Goal: Transaction & Acquisition: Purchase product/service

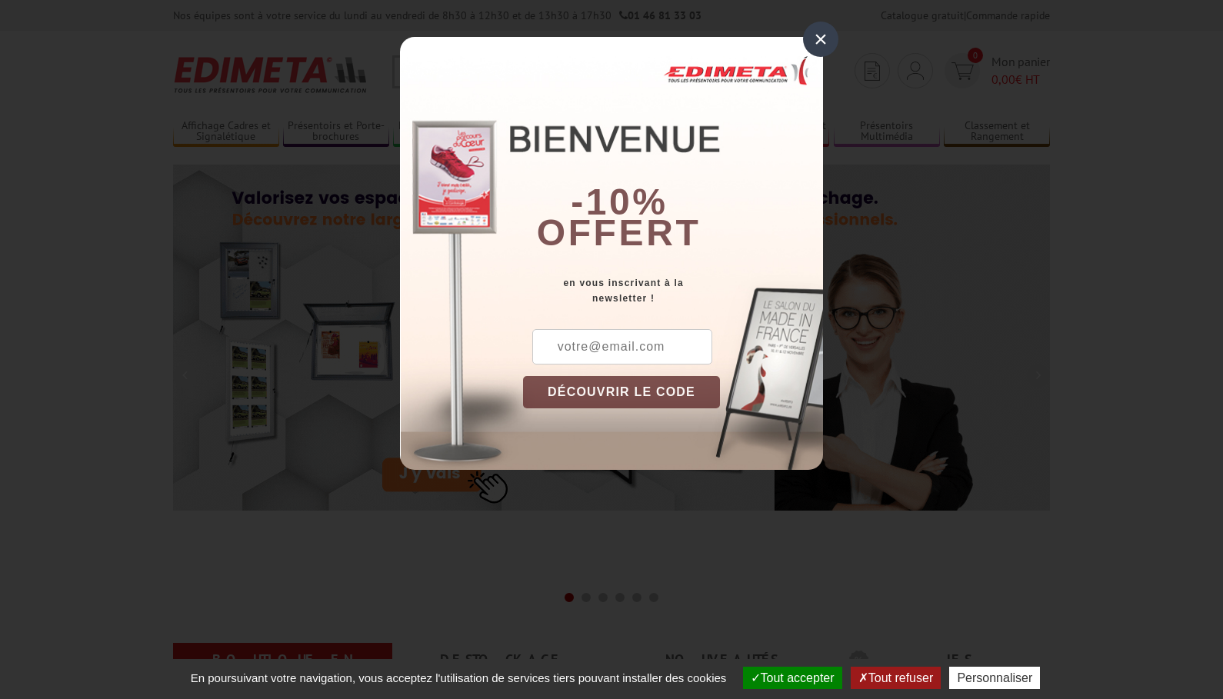
click at [826, 39] on div "×" at bounding box center [820, 39] width 35 height 35
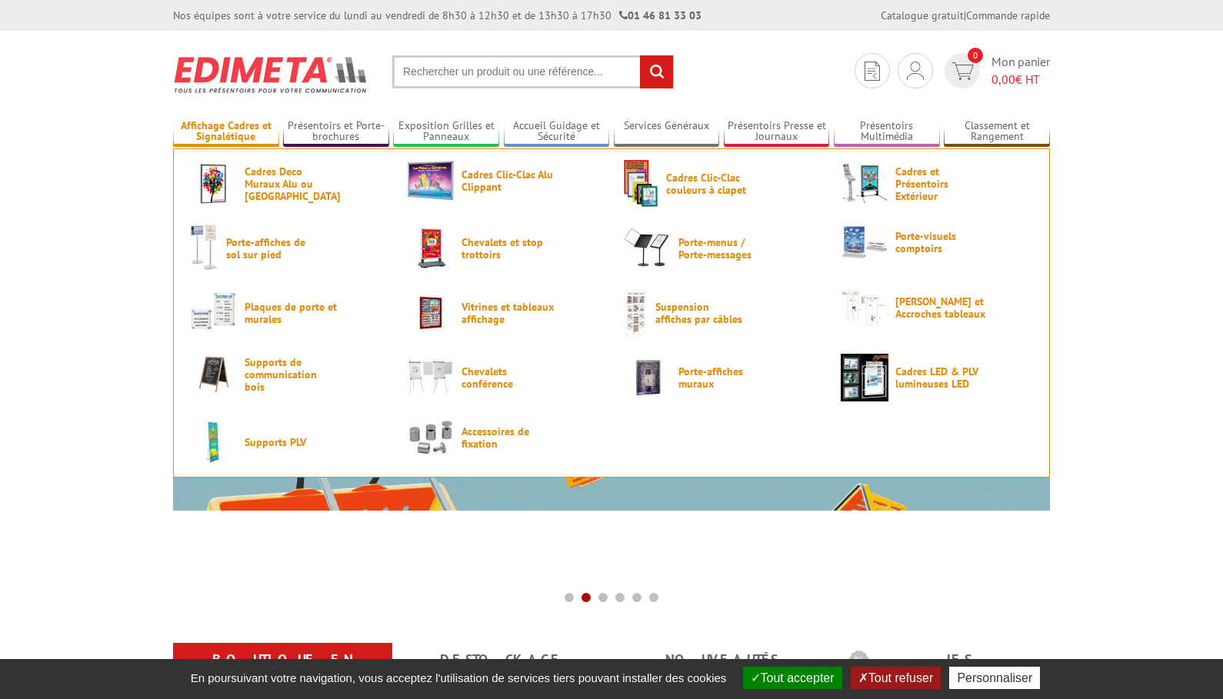
click at [232, 129] on link "Affichage Cadres et Signalétique" at bounding box center [226, 131] width 106 height 25
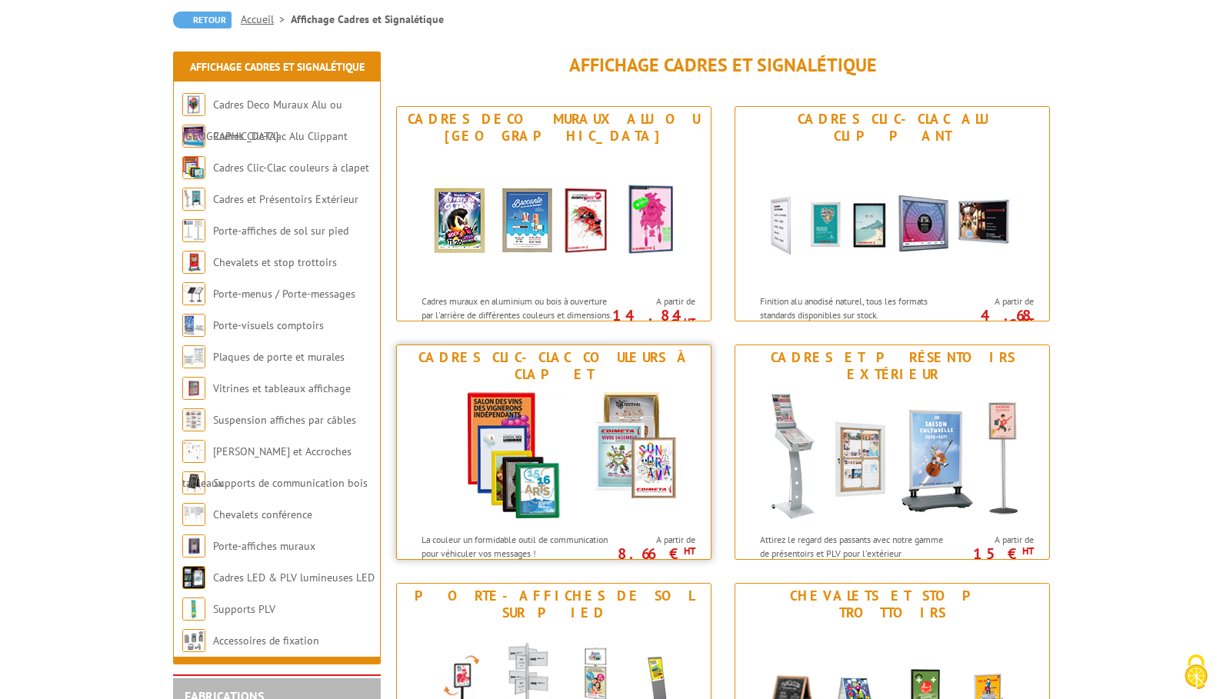
scroll to position [146, 0]
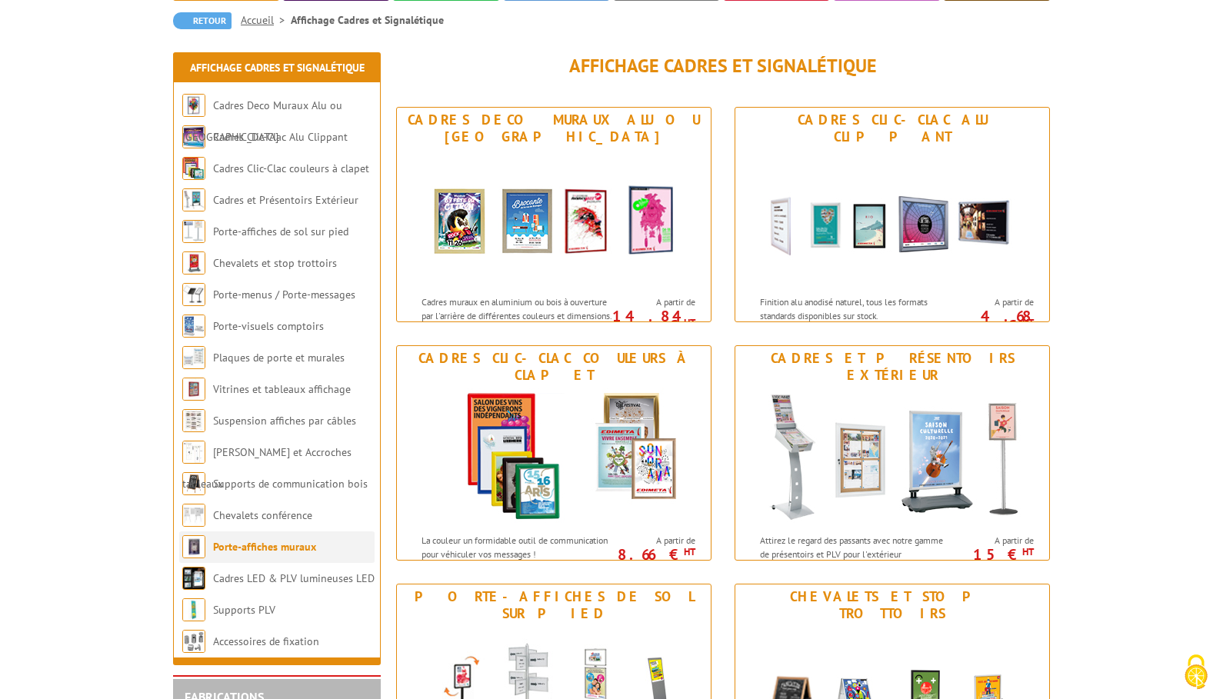
click at [292, 549] on link "Porte-affiches muraux" at bounding box center [264, 547] width 103 height 14
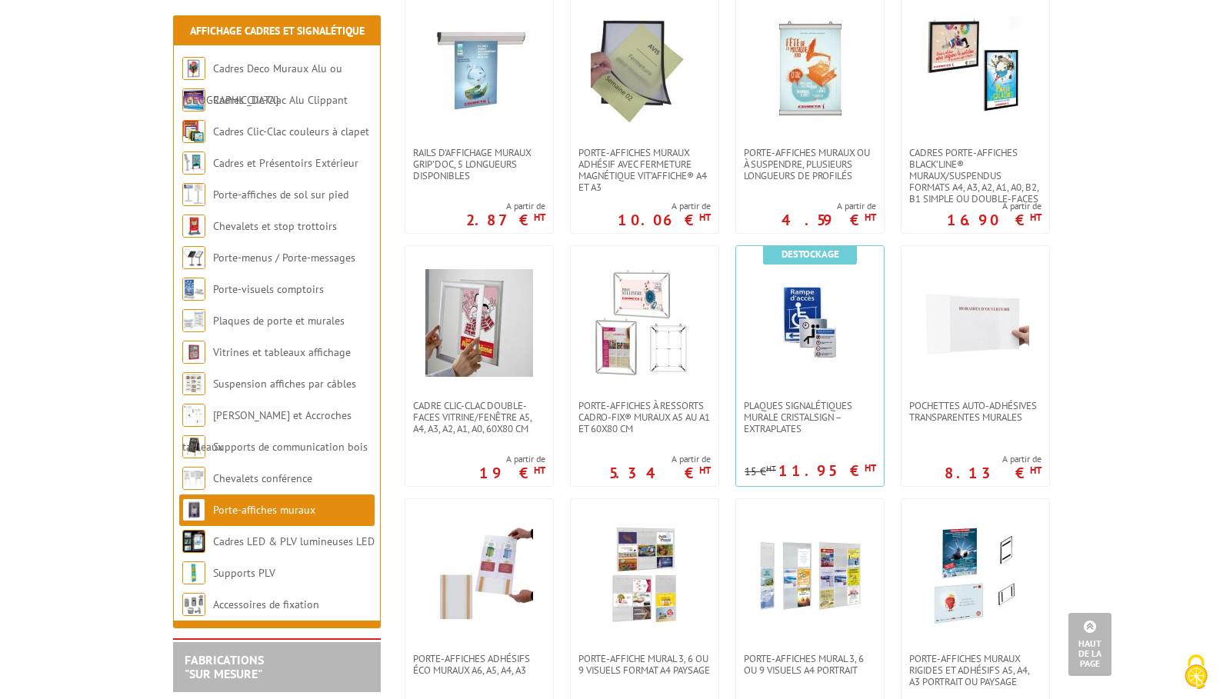
scroll to position [616, 0]
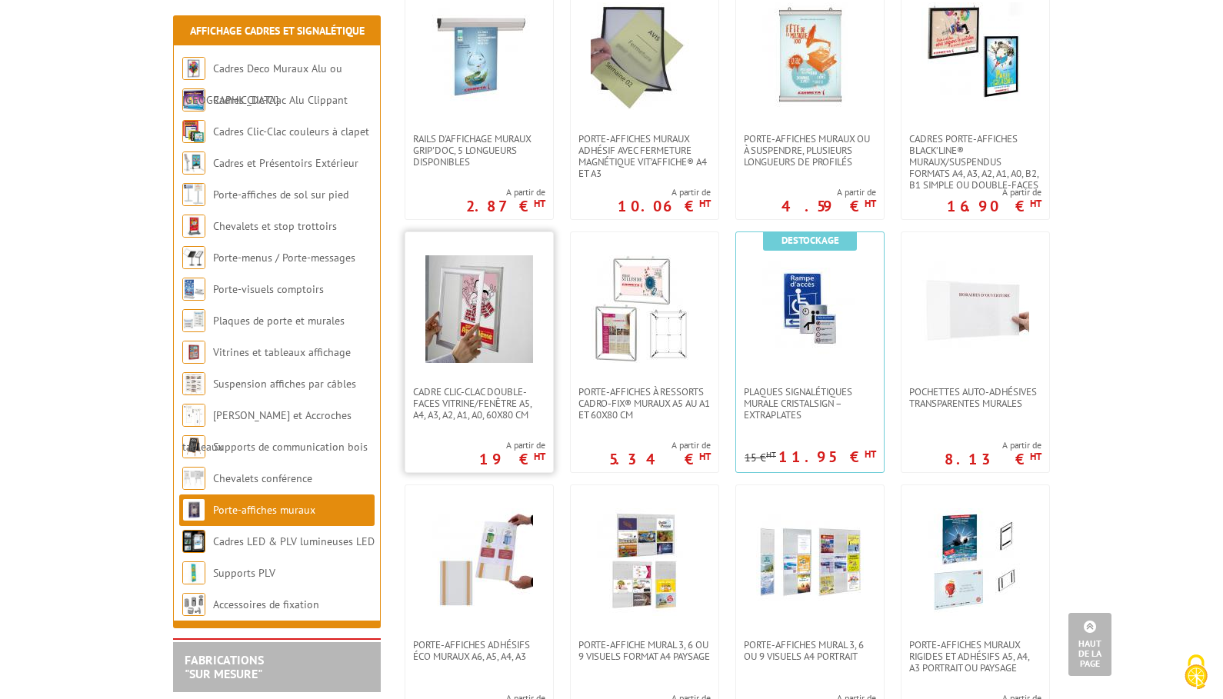
click at [486, 362] on img at bounding box center [479, 309] width 108 height 108
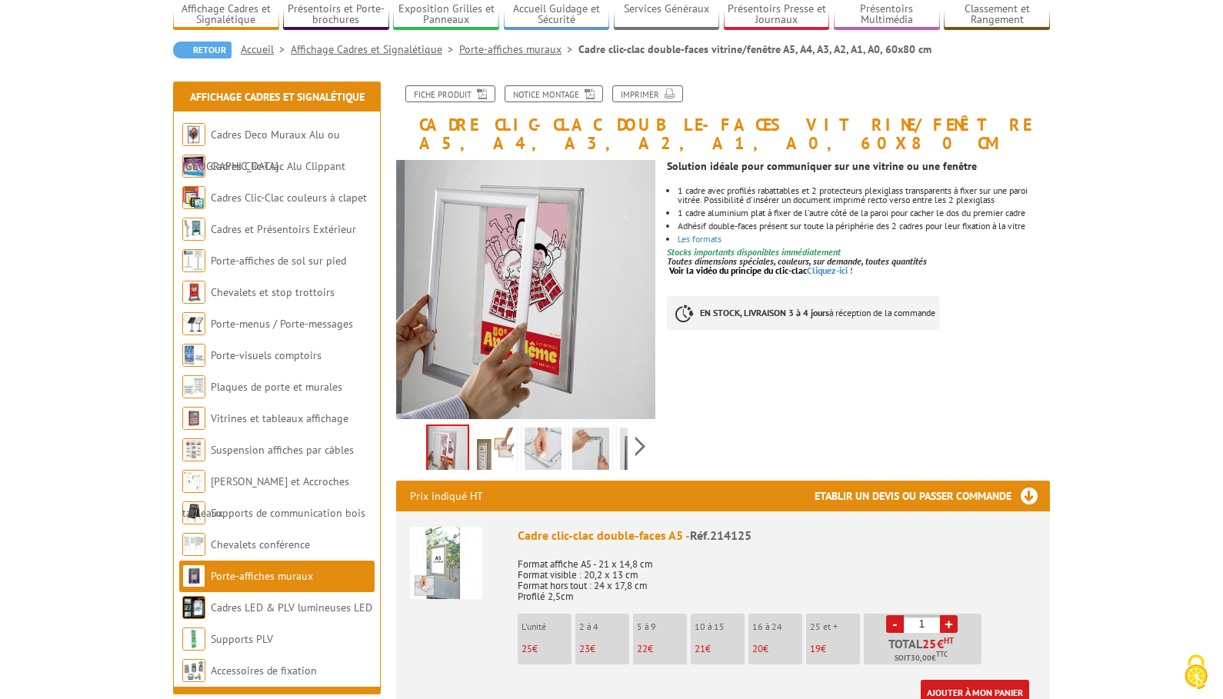
scroll to position [118, 0]
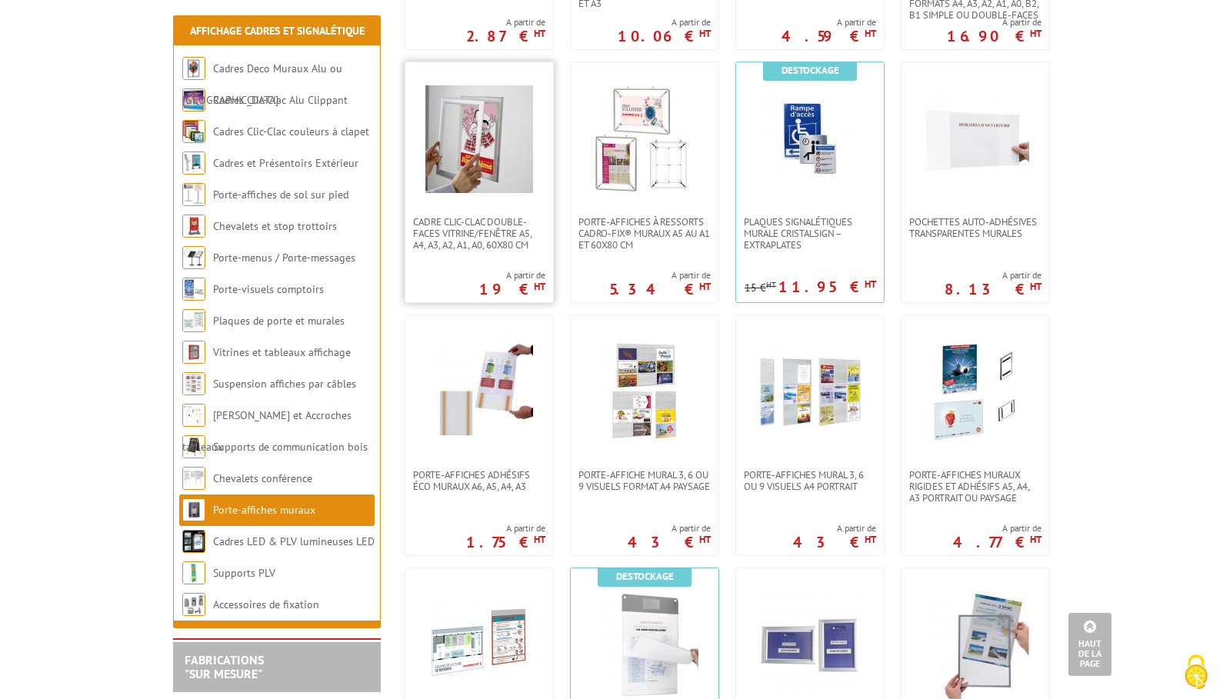
scroll to position [789, 0]
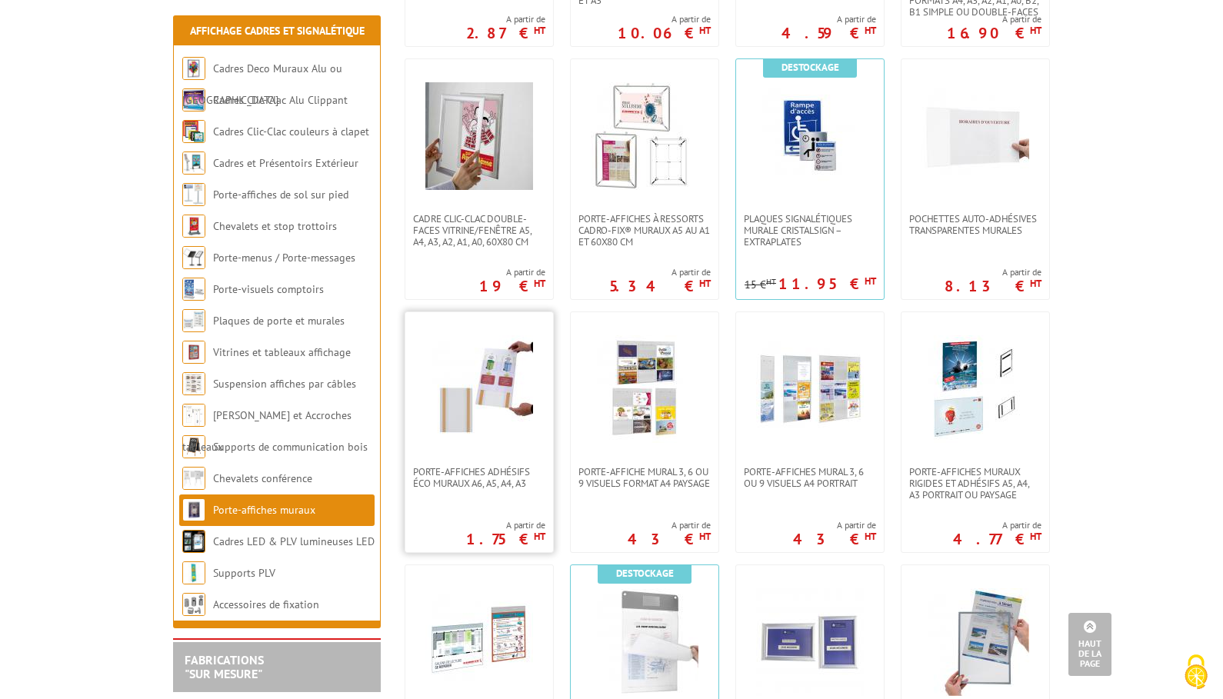
click at [498, 413] on img at bounding box center [479, 389] width 108 height 108
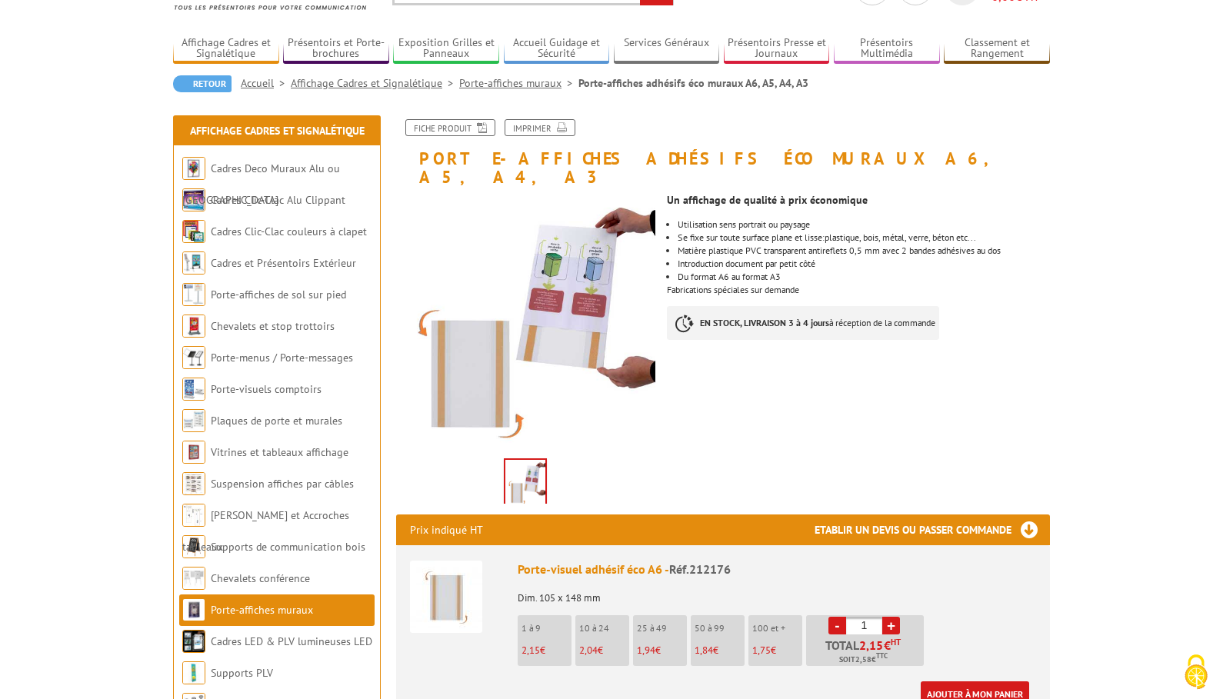
scroll to position [85, 0]
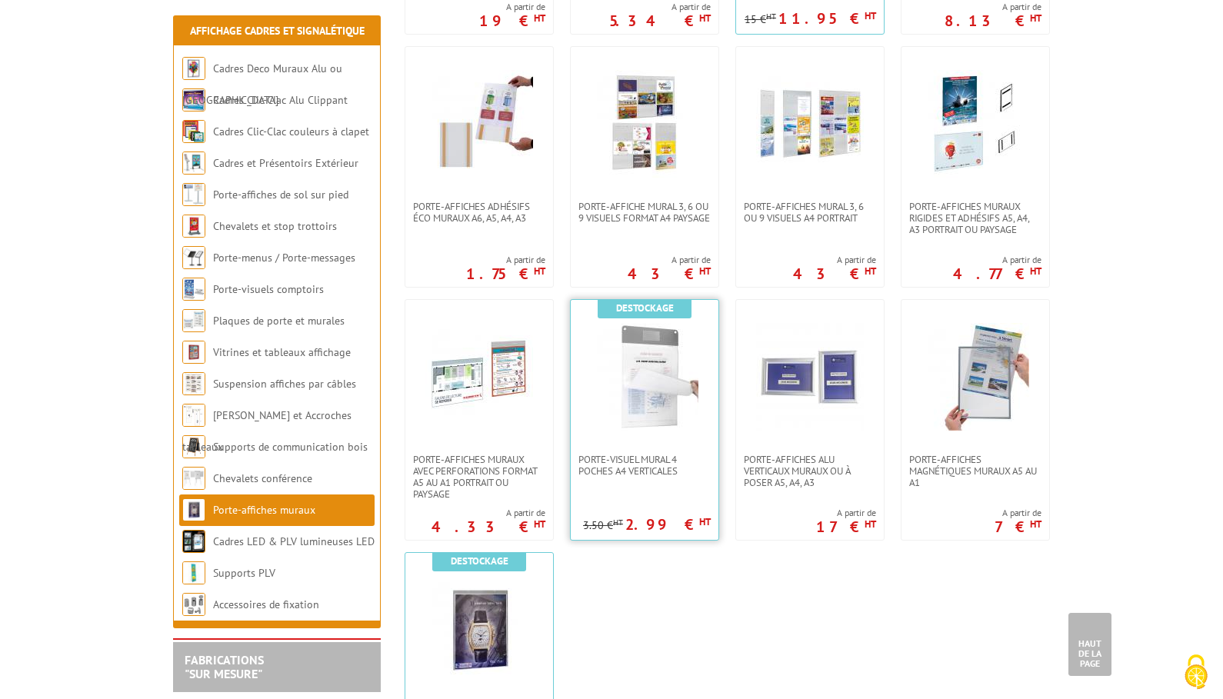
scroll to position [1057, 0]
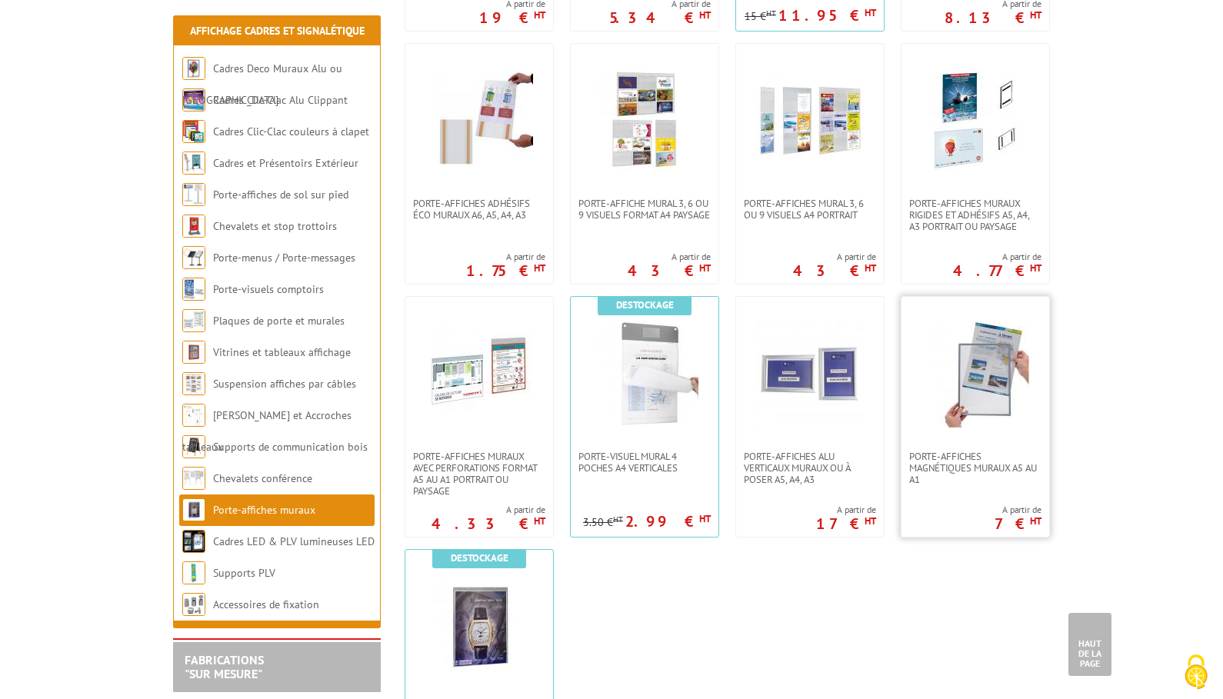
click at [960, 409] on img at bounding box center [975, 374] width 108 height 108
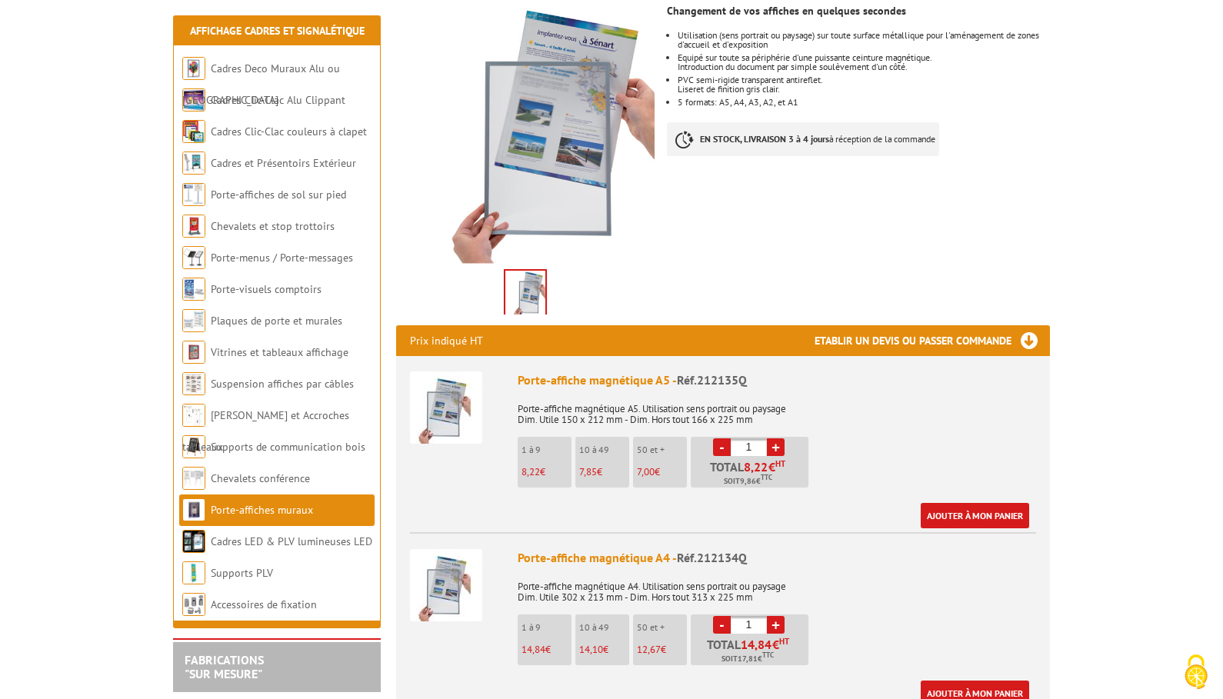
scroll to position [275, 0]
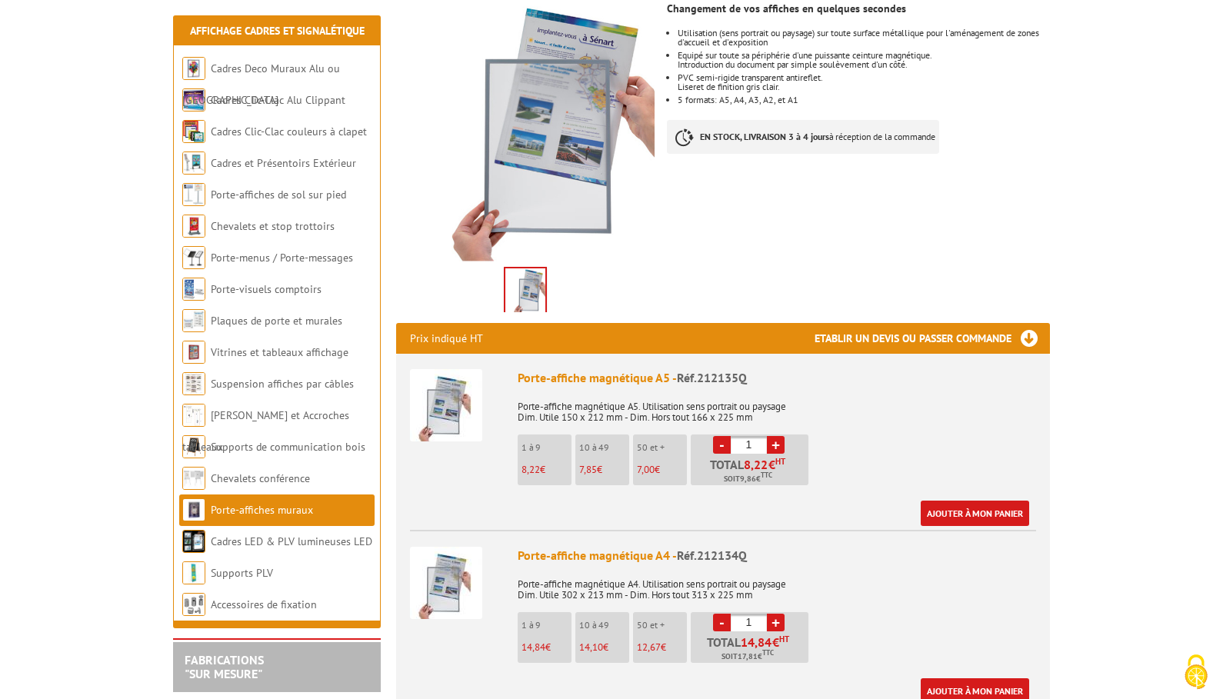
click at [775, 436] on link "+" at bounding box center [776, 445] width 18 height 18
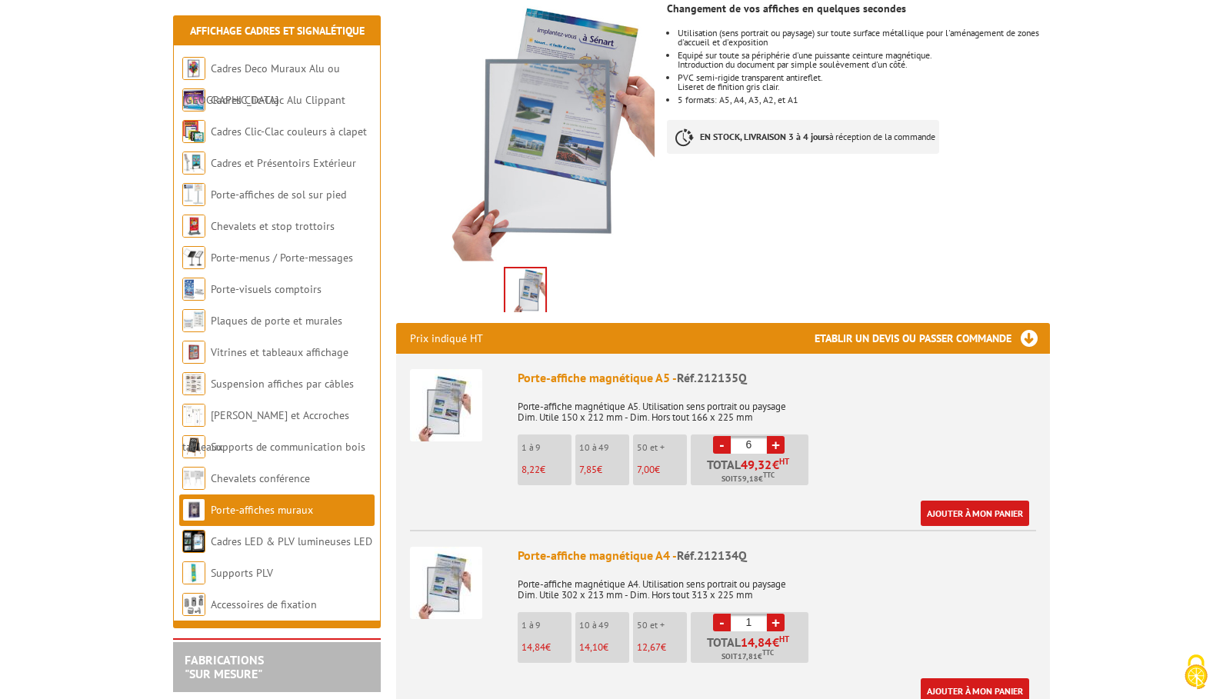
click at [775, 436] on link "+" at bounding box center [776, 445] width 18 height 18
type input "8"
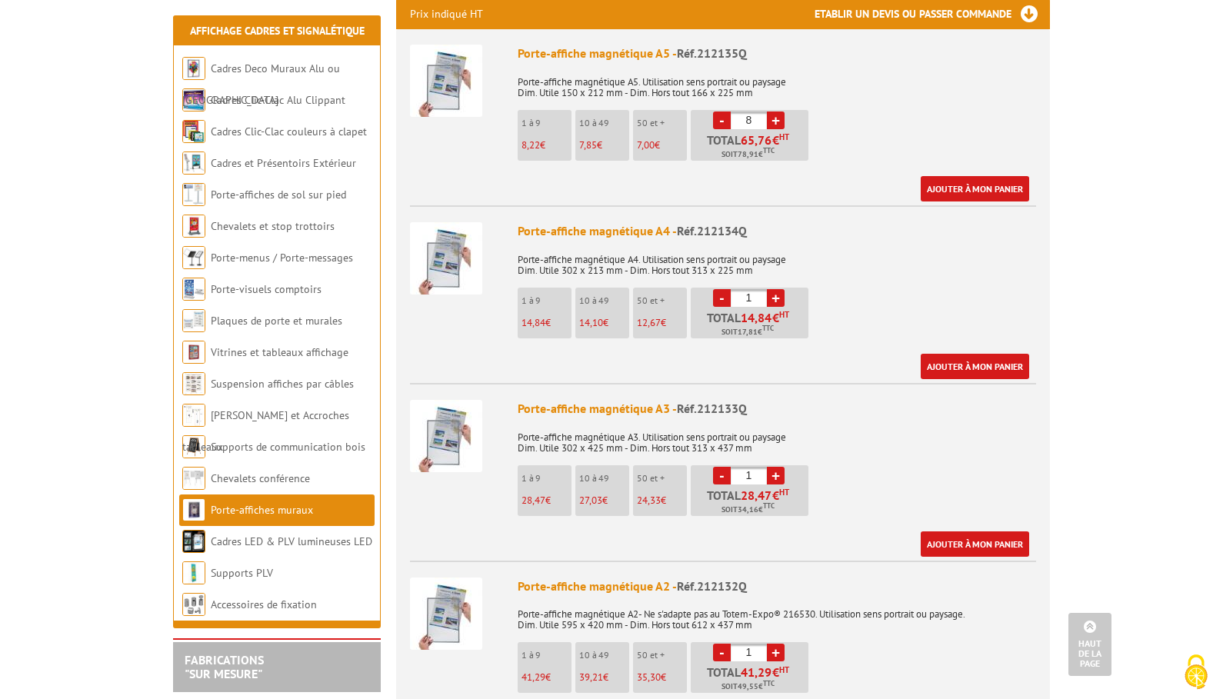
scroll to position [659, 0]
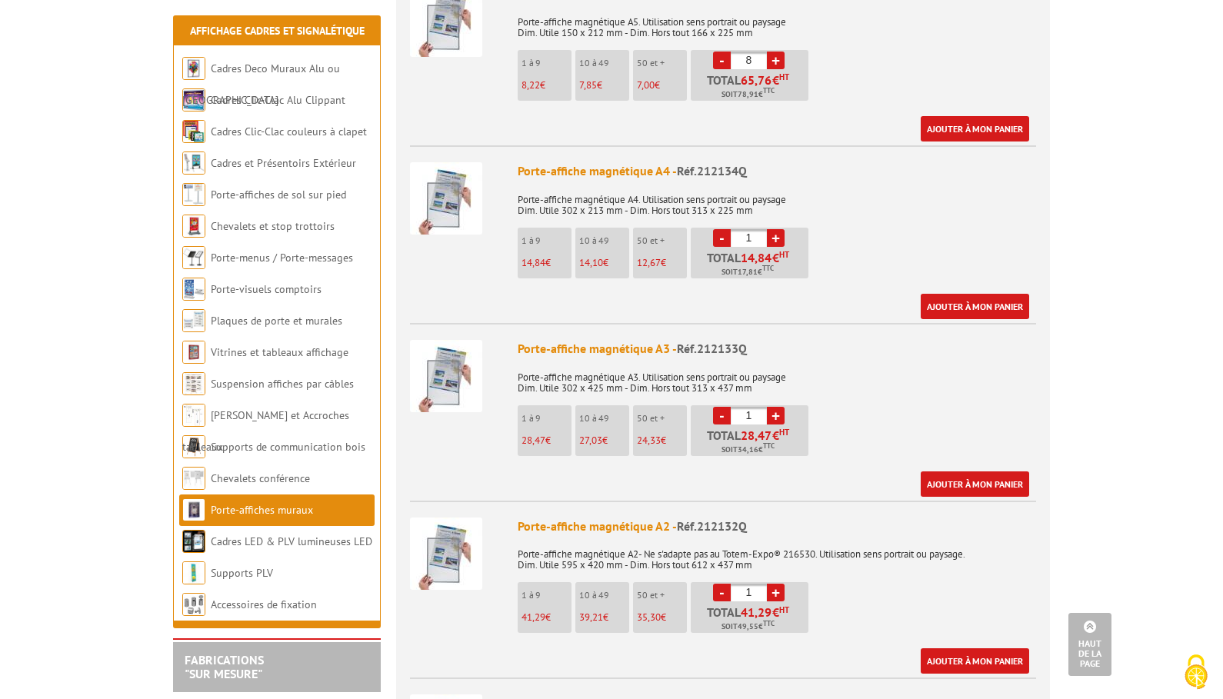
click at [776, 407] on link "+" at bounding box center [776, 416] width 18 height 18
type input "5"
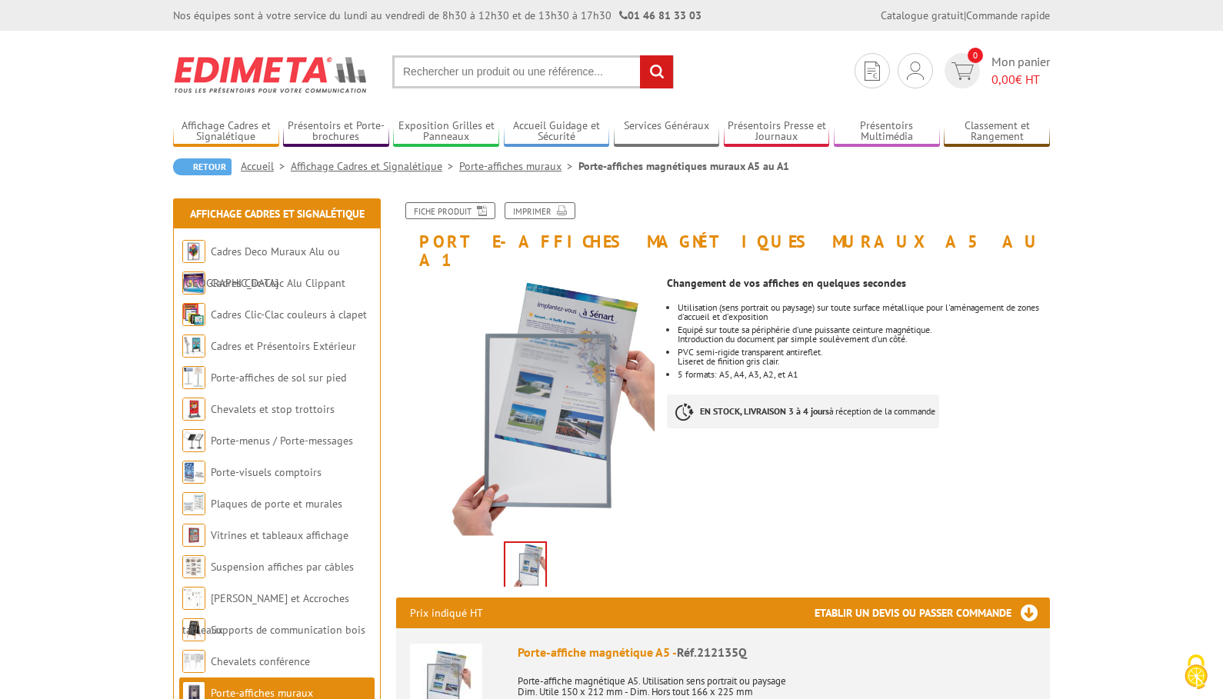
scroll to position [0, 0]
